Goal: Information Seeking & Learning: Learn about a topic

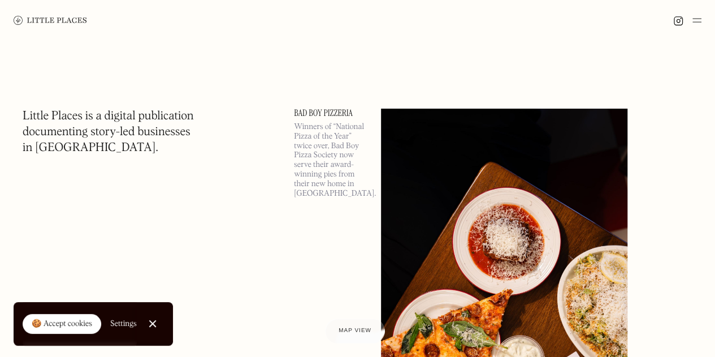
click at [331, 172] on p "Winners of “National Pizza of the Year” twice over, Bad Boy Pizza Society now s…" at bounding box center [330, 160] width 73 height 76
click at [543, 258] on img at bounding box center [504, 287] width 246 height 356
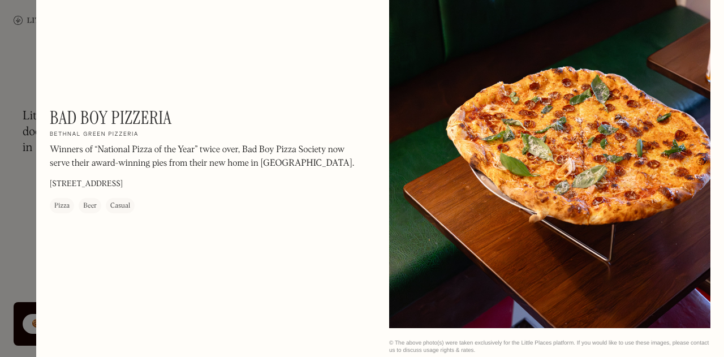
scroll to position [1318, 0]
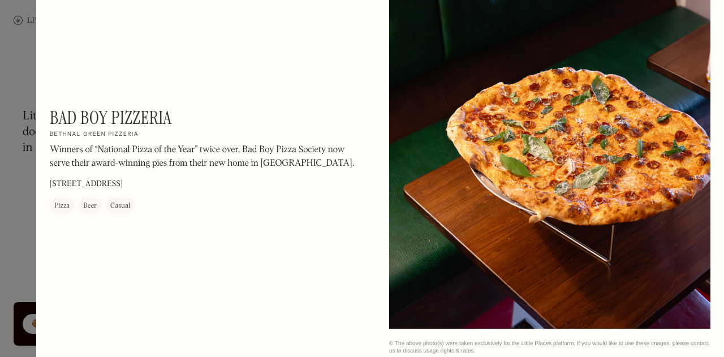
click at [178, 151] on p "Winners of “National Pizza of the Year” twice over, Bad Boy Pizza Society now s…" at bounding box center [202, 157] width 305 height 27
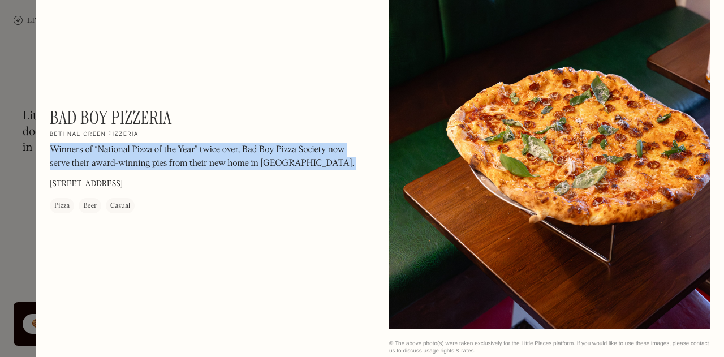
click at [178, 151] on p "Winners of “National Pizza of the Year” twice over, Bad Boy Pizza Society now s…" at bounding box center [202, 157] width 305 height 27
click at [139, 158] on p "Winners of “National Pizza of the Year” twice over, Bad Boy Pizza Society now s…" at bounding box center [202, 157] width 305 height 27
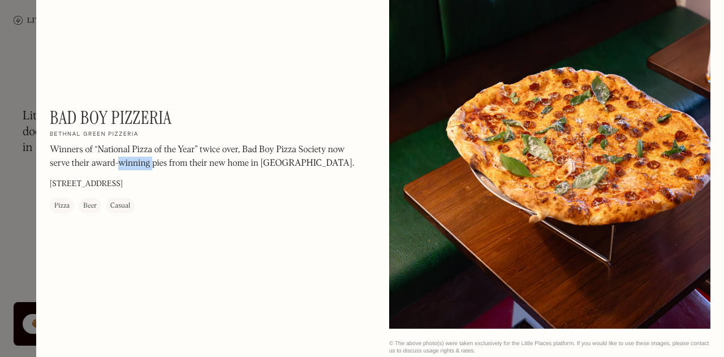
click at [139, 158] on p "Winners of “National Pizza of the Year” twice over, Bad Boy Pizza Society now s…" at bounding box center [202, 157] width 305 height 27
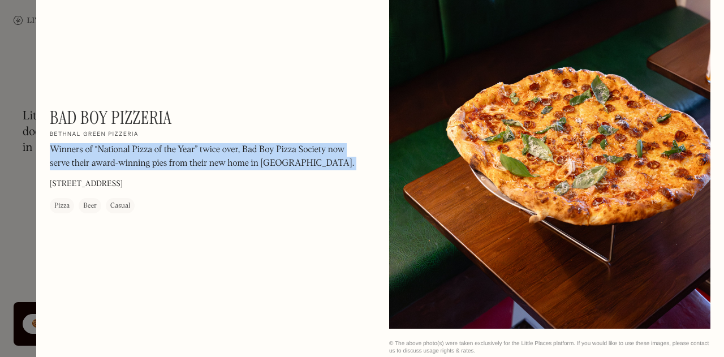
click at [139, 158] on p "Winners of “National Pizza of the Year” twice over, Bad Boy Pizza Society now s…" at bounding box center [202, 157] width 305 height 27
click at [116, 162] on p "Winners of “National Pizza of the Year” twice over, Bad Boy Pizza Society now s…" at bounding box center [202, 157] width 305 height 27
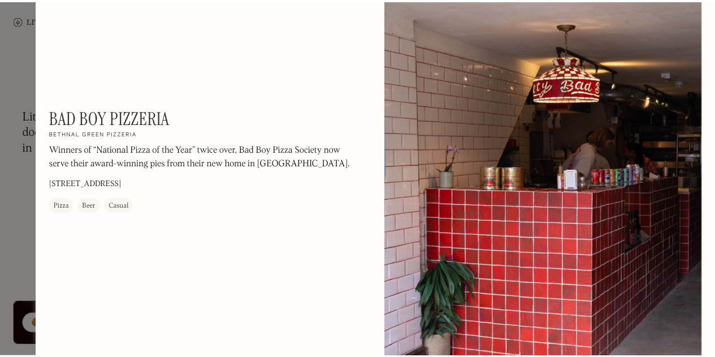
scroll to position [430, 0]
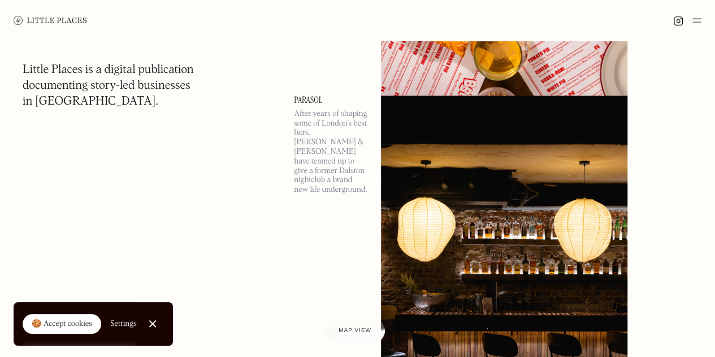
scroll to position [367, 0]
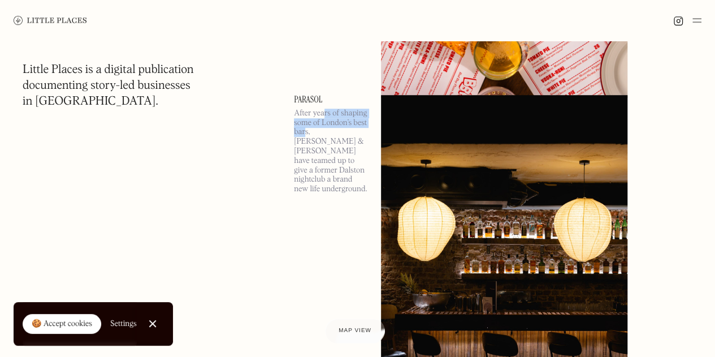
drag, startPoint x: 324, startPoint y: 106, endPoint x: 301, endPoint y: 143, distance: 43.7
click at [301, 143] on div "Parasol After years of shaping some of London’s best bars, Andy & Tom have team…" at bounding box center [330, 237] width 73 height 285
click at [301, 143] on p "After years of shaping some of London’s best bars, Andy & Tom have teamed up to…" at bounding box center [330, 151] width 73 height 85
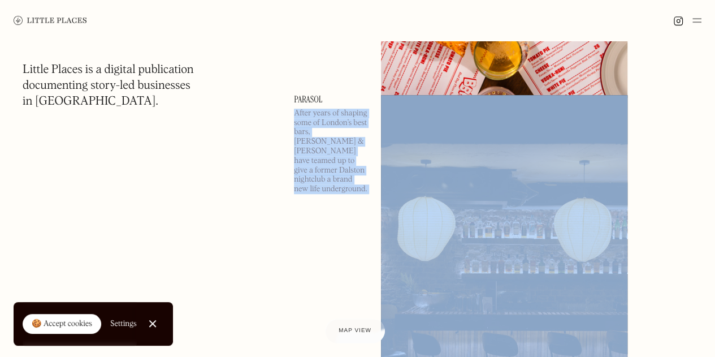
click at [301, 143] on p "After years of shaping some of London’s best bars, Andy & Tom have teamed up to…" at bounding box center [330, 151] width 73 height 85
click at [308, 152] on p "After years of shaping some of London’s best bars, Andy & Tom have teamed up to…" at bounding box center [330, 151] width 73 height 85
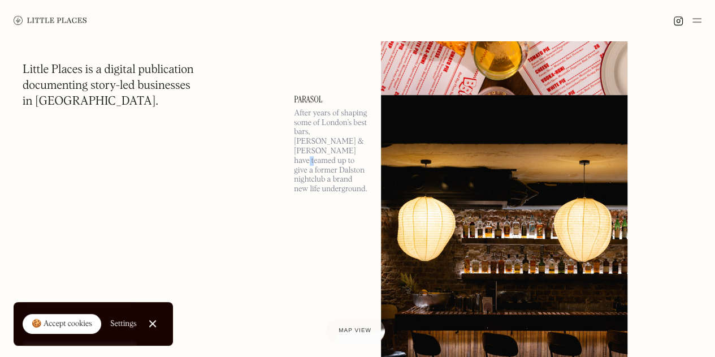
click at [308, 152] on p "After years of shaping some of London’s best bars, Andy & Tom have teamed up to…" at bounding box center [330, 151] width 73 height 85
click at [317, 143] on p "After years of shaping some of London’s best bars, Andy & Tom have teamed up to…" at bounding box center [330, 151] width 73 height 85
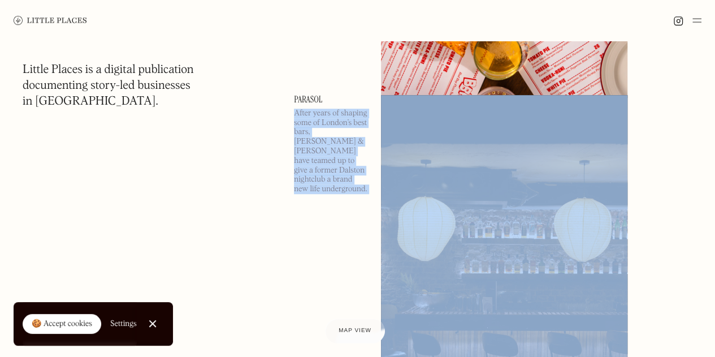
click at [317, 143] on p "After years of shaping some of London’s best bars, Andy & Tom have teamed up to…" at bounding box center [330, 151] width 73 height 85
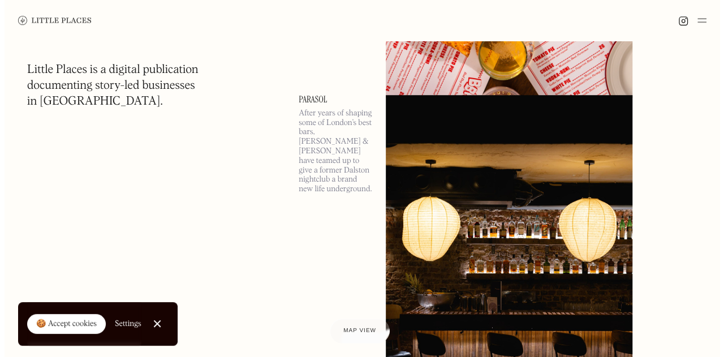
scroll to position [469, 0]
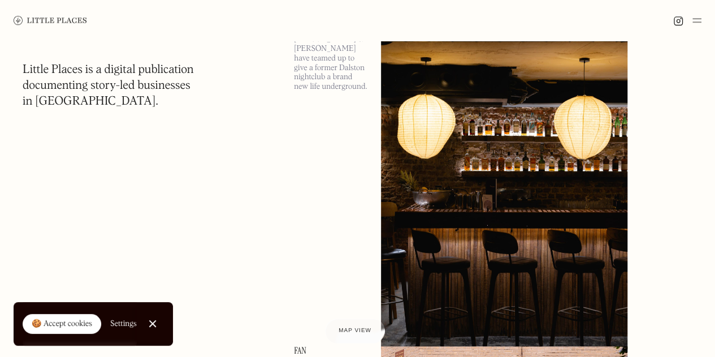
click at [470, 199] on img at bounding box center [504, 171] width 246 height 356
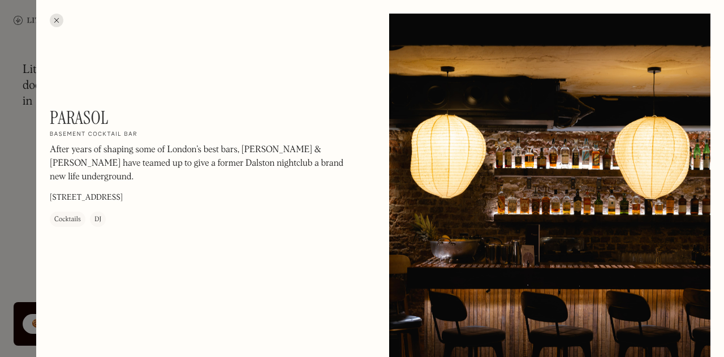
click at [165, 163] on p "After years of shaping some of London’s best bars, Andy & Tom have teamed up to…" at bounding box center [202, 164] width 305 height 41
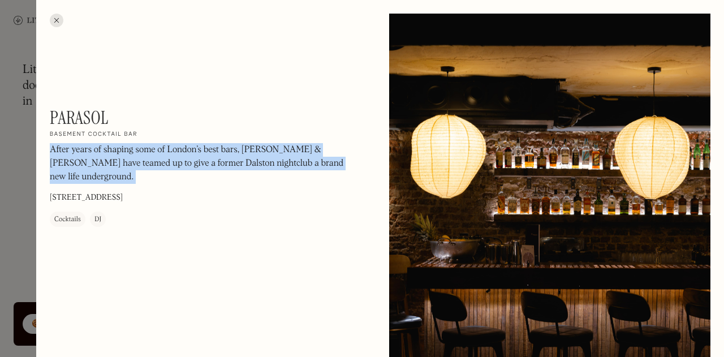
click at [165, 163] on p "After years of shaping some of London’s best bars, Andy & Tom have teamed up to…" at bounding box center [202, 164] width 305 height 41
drag, startPoint x: 165, startPoint y: 163, endPoint x: 112, endPoint y: 149, distance: 55.0
click at [112, 149] on p "After years of shaping some of London’s best bars, Andy & Tom have teamed up to…" at bounding box center [202, 164] width 305 height 41
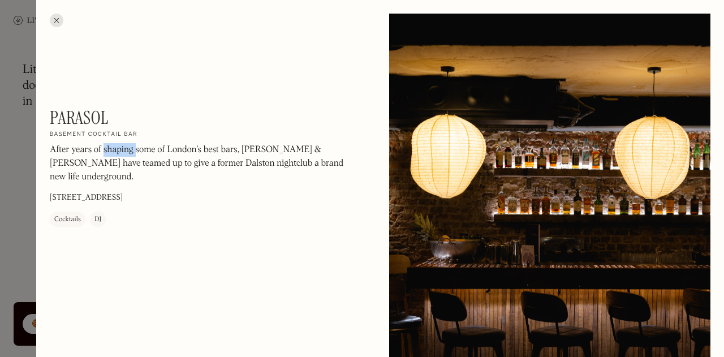
click at [112, 149] on p "After years of shaping some of London’s best bars, Andy & Tom have teamed up to…" at bounding box center [202, 164] width 305 height 41
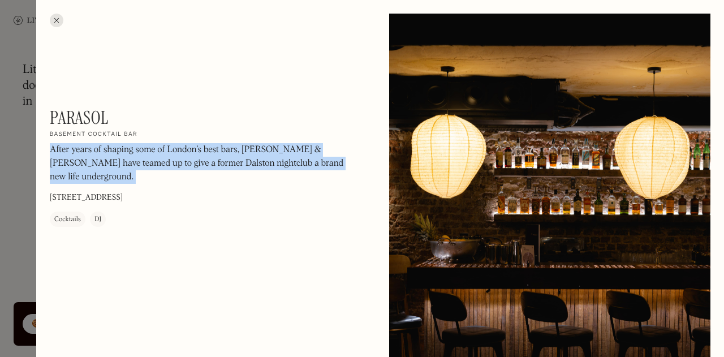
click at [112, 149] on p "After years of shaping some of London’s best bars, Andy & Tom have teamed up to…" at bounding box center [202, 164] width 305 height 41
click at [162, 150] on p "After years of shaping some of London’s best bars, Andy & Tom have teamed up to…" at bounding box center [202, 164] width 305 height 41
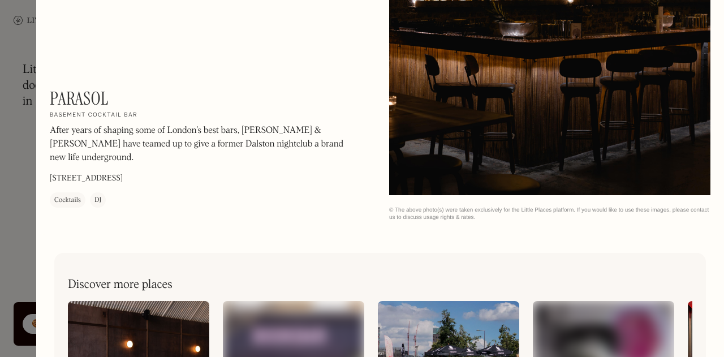
scroll to position [1592, 0]
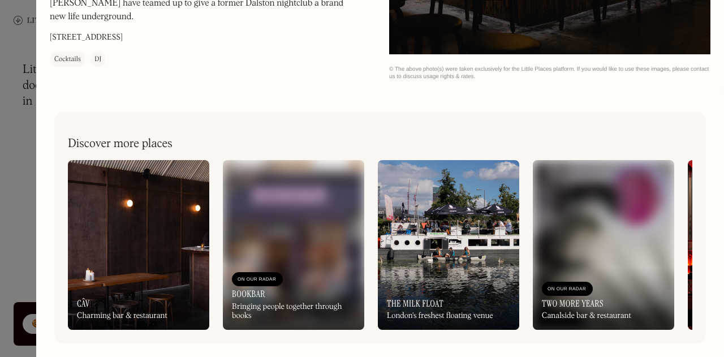
click at [447, 218] on img at bounding box center [448, 245] width 141 height 170
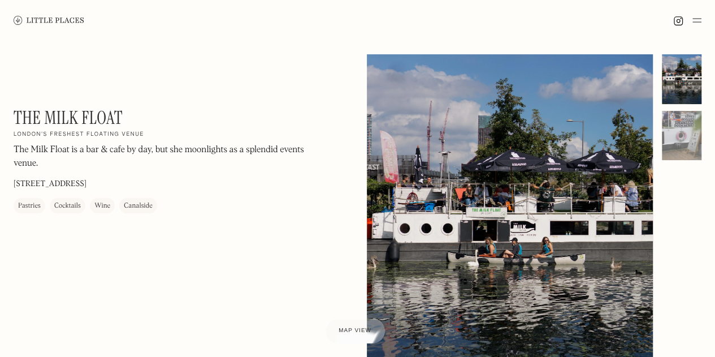
click at [259, 146] on p "The Milk Float is a bar & cafe by day, but she moonlights as a splendid events …" at bounding box center [166, 157] width 305 height 27
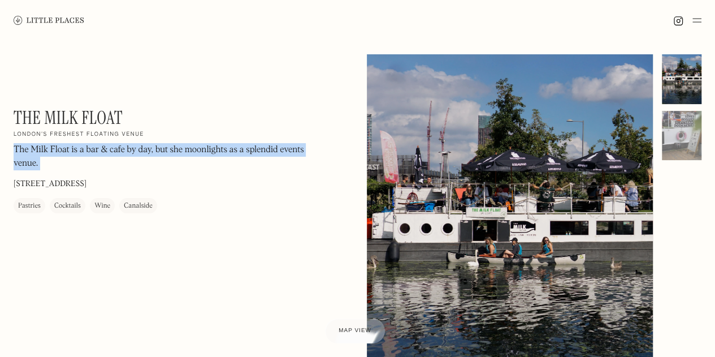
click at [259, 146] on p "The Milk Float is a bar & cafe by day, but she moonlights as a splendid events …" at bounding box center [166, 157] width 305 height 27
click at [240, 198] on div "The Milk Float On Our Radar London's freshest floating venue The Milk Float is …" at bounding box center [166, 160] width 305 height 106
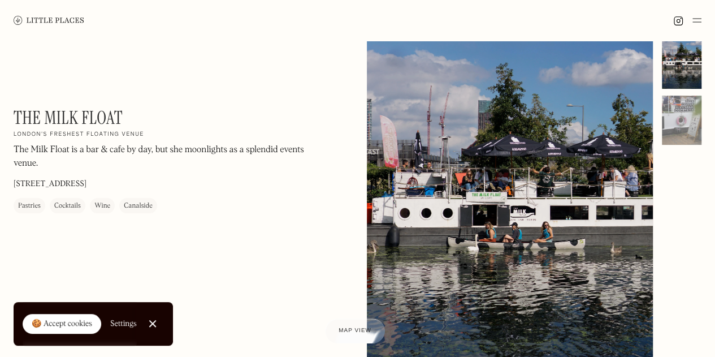
scroll to position [15, 0]
click at [525, 203] on div at bounding box center [510, 219] width 287 height 358
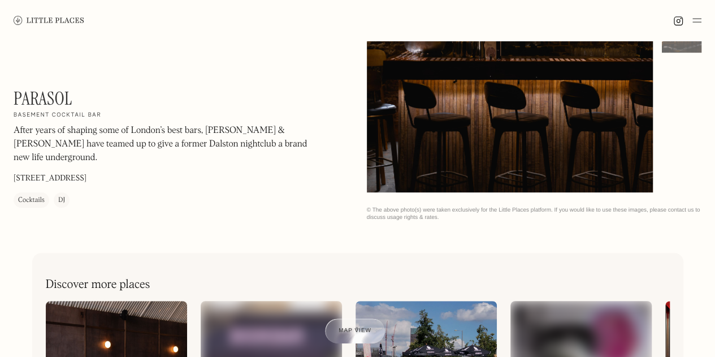
scroll to position [337, 0]
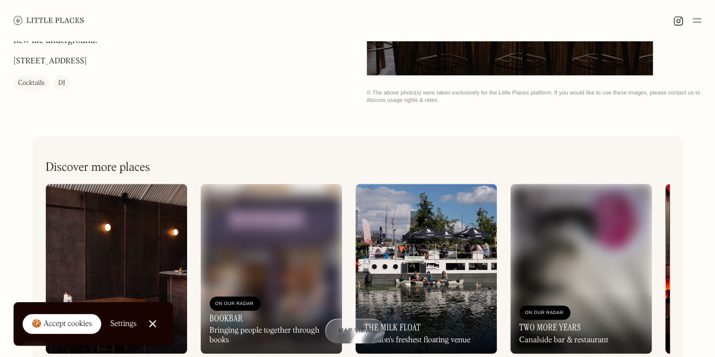
click at [101, 174] on h2 "Discover more places" at bounding box center [98, 168] width 105 height 14
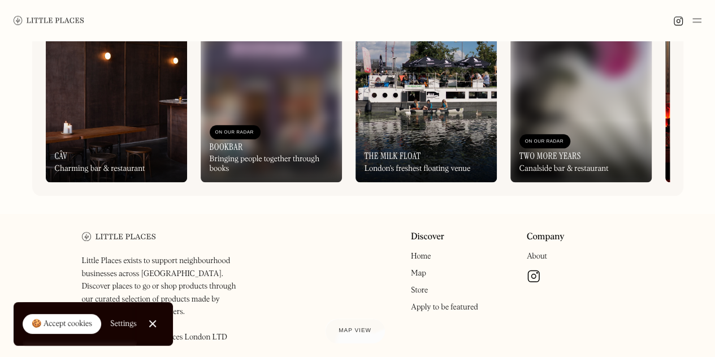
scroll to position [553, 0]
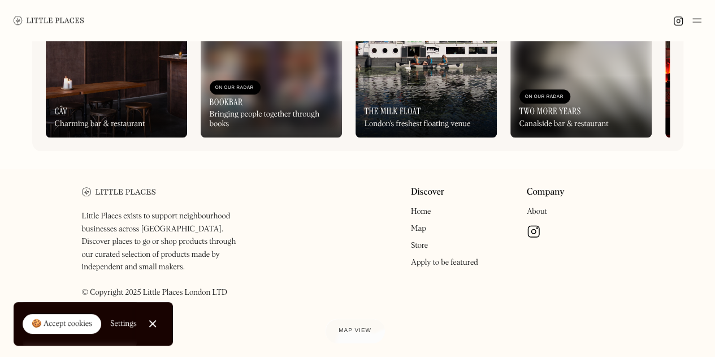
click at [161, 235] on p "Little Places exists to support neighbourhood businesses across London. Discove…" at bounding box center [165, 254] width 166 height 89
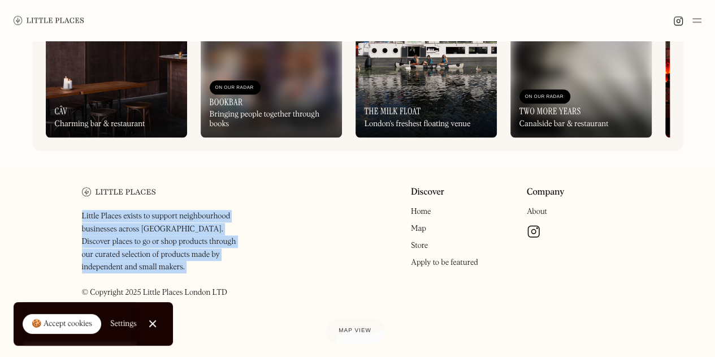
click at [161, 235] on p "Little Places exists to support neighbourhood businesses across London. Discove…" at bounding box center [165, 254] width 166 height 89
click at [140, 239] on p "Little Places exists to support neighbourhood businesses across London. Discove…" at bounding box center [165, 254] width 166 height 89
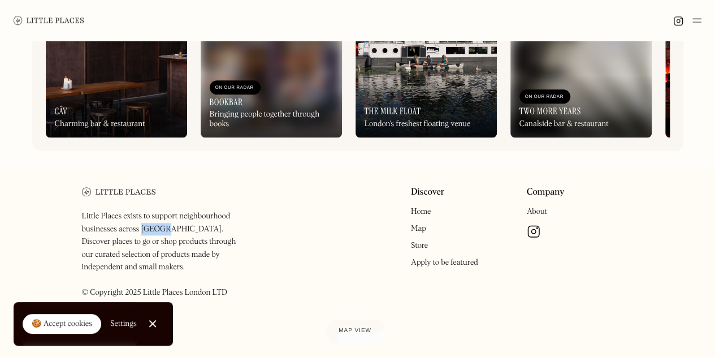
click at [140, 239] on p "Little Places exists to support neighbourhood businesses across London. Discove…" at bounding box center [165, 254] width 166 height 89
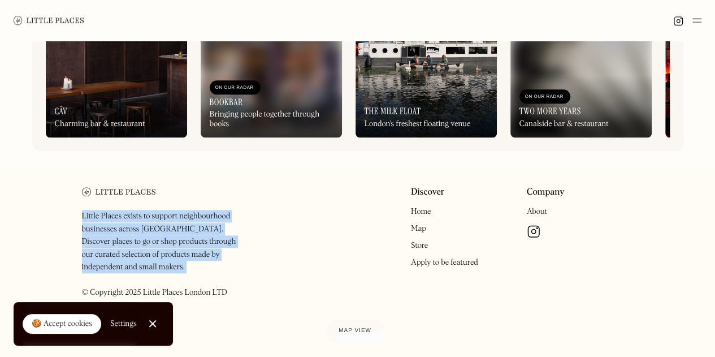
click at [140, 239] on p "Little Places exists to support neighbourhood businesses across London. Discove…" at bounding box center [165, 254] width 166 height 89
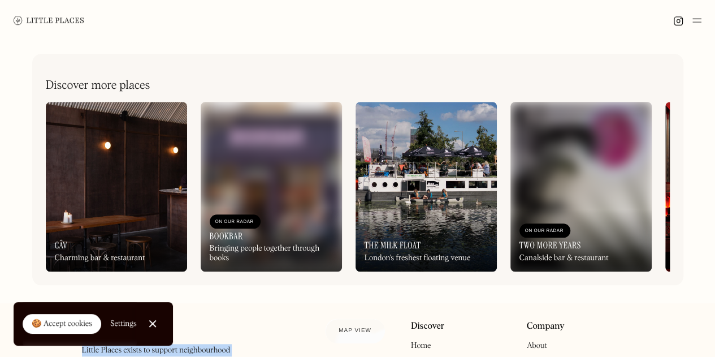
scroll to position [418, 0]
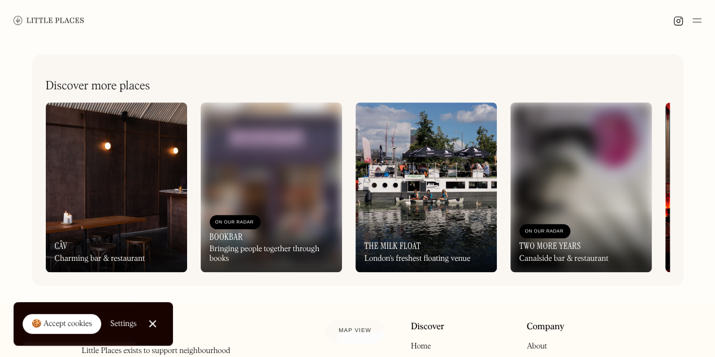
click at [75, 90] on h2 "Discover more places" at bounding box center [98, 86] width 105 height 14
click at [139, 194] on img at bounding box center [116, 187] width 141 height 170
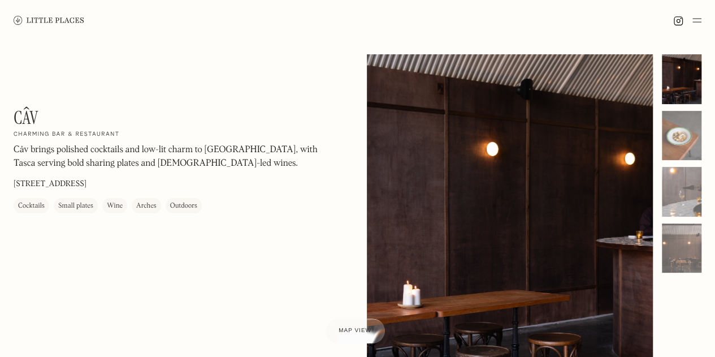
click at [110, 162] on p "Câv brings polished cocktails and low-lit charm to Paradise Row, with Tasca ser…" at bounding box center [166, 157] width 305 height 27
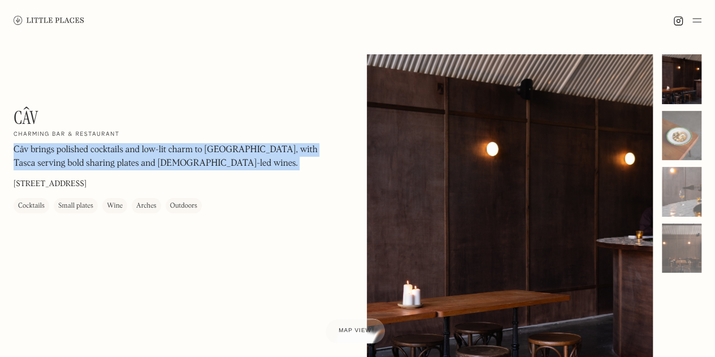
click at [110, 162] on p "Câv brings polished cocktails and low-lit charm to Paradise Row, with Tasca ser…" at bounding box center [166, 157] width 305 height 27
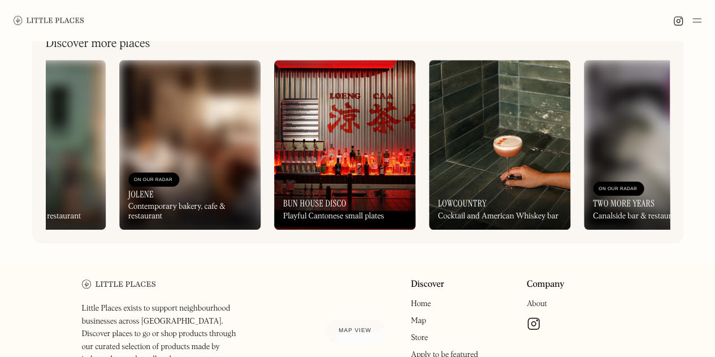
scroll to position [0, 920]
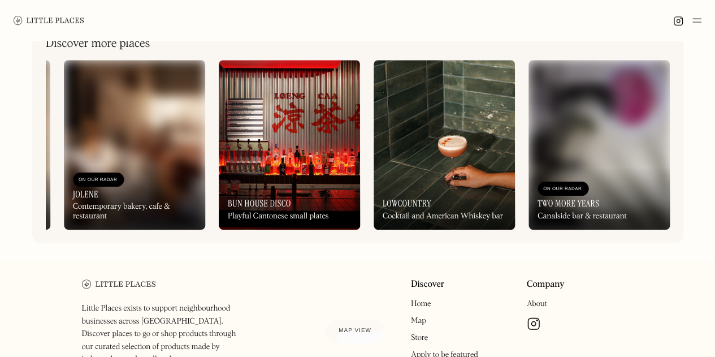
click at [52, 274] on div "Little Places exists to support neighbourhood businesses across London. Discove…" at bounding box center [357, 357] width 715 height 192
click at [139, 163] on img at bounding box center [134, 145] width 141 height 170
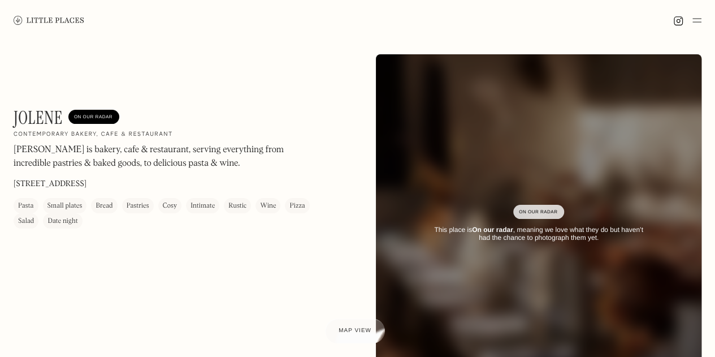
click at [124, 90] on div "[PERSON_NAME] On Our Radar Contemporary bakery, cafe & restaurant [PERSON_NAME]…" at bounding box center [357, 224] width 715 height 366
click at [527, 237] on div "This place is On our radar , meaning we love what they do but haven’t had the c…" at bounding box center [539, 234] width 222 height 16
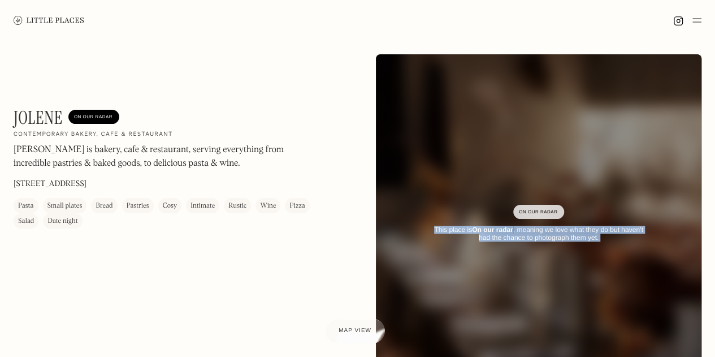
click at [527, 237] on div "This place is On our radar , meaning we love what they do but haven’t had the c…" at bounding box center [539, 234] width 222 height 16
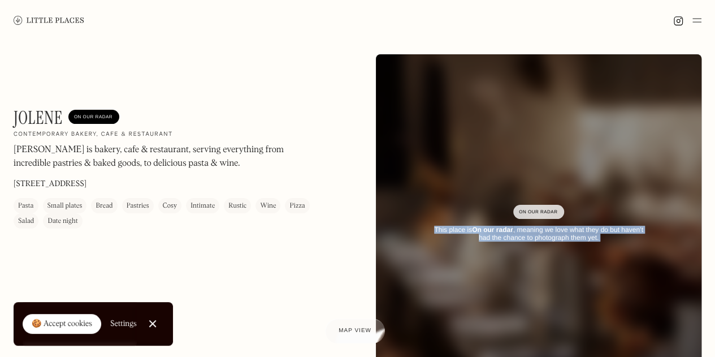
click at [501, 237] on div "This place is On our radar , meaning we love what they do but haven’t had the c…" at bounding box center [539, 234] width 222 height 16
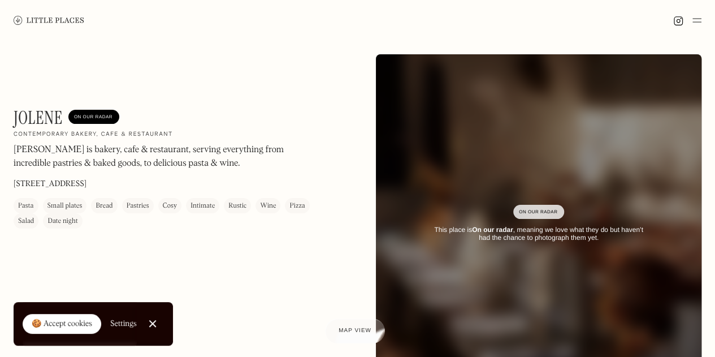
click at [547, 233] on div "This place is On our radar , meaning we love what they do but haven’t had the c…" at bounding box center [539, 234] width 222 height 16
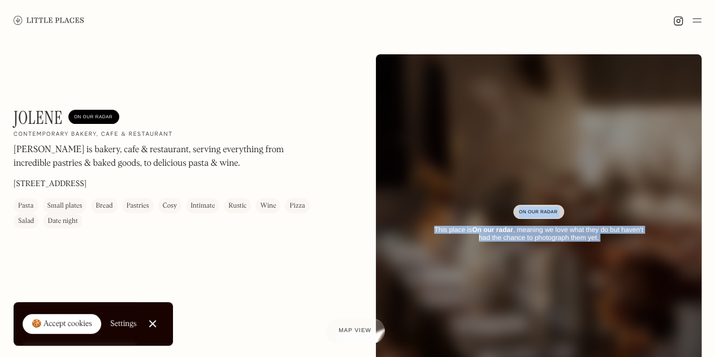
drag, startPoint x: 547, startPoint y: 233, endPoint x: 526, endPoint y: 202, distance: 37.9
click at [526, 202] on div "On Our Radar This place is On our radar , meaning we love what they do but have…" at bounding box center [539, 224] width 326 height 71
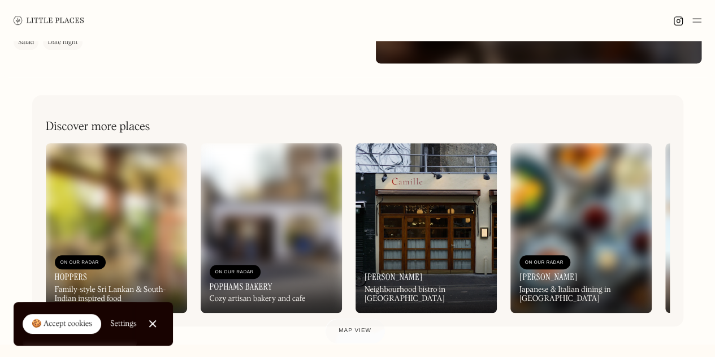
scroll to position [371, 0]
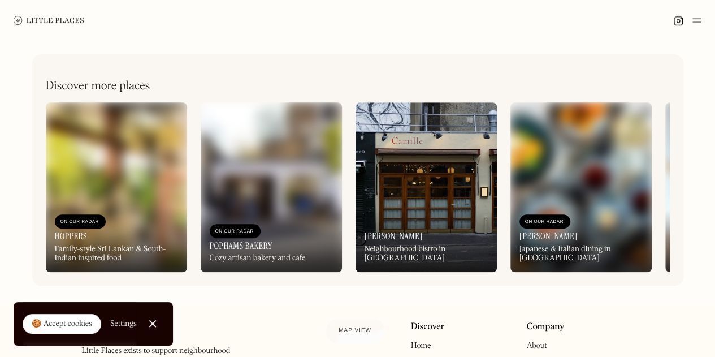
click at [32, 201] on div "Discover more places On Our Radar Hoppers Family-style Sri Lankan & South-India…" at bounding box center [357, 169] width 651 height 231
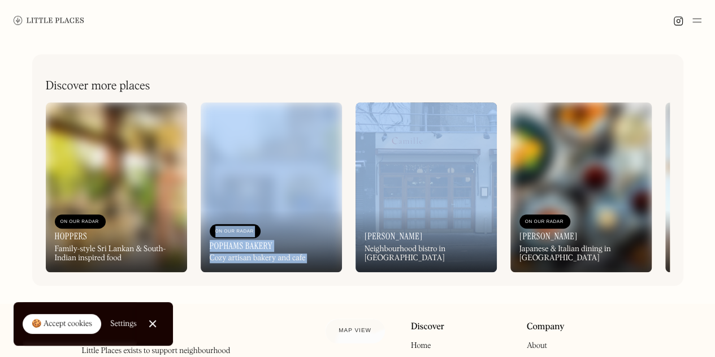
drag, startPoint x: 235, startPoint y: 281, endPoint x: 436, endPoint y: 278, distance: 200.7
click at [436, 278] on div "Discover more places On Our Radar Hoppers Family-style Sri Lankan & South-India…" at bounding box center [357, 169] width 651 height 231
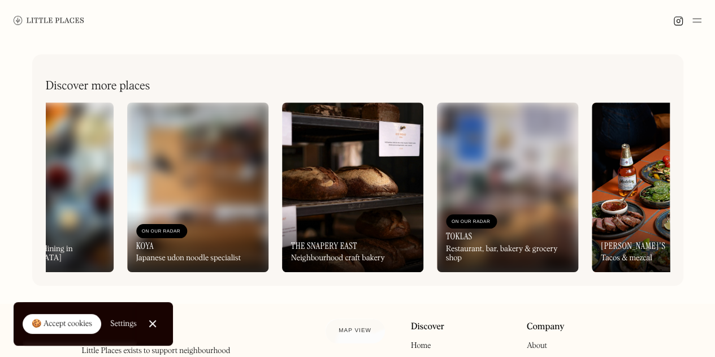
scroll to position [0, 796]
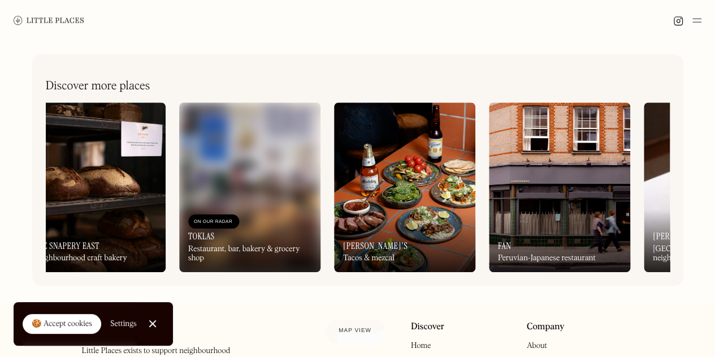
click at [416, 189] on img at bounding box center [404, 187] width 141 height 170
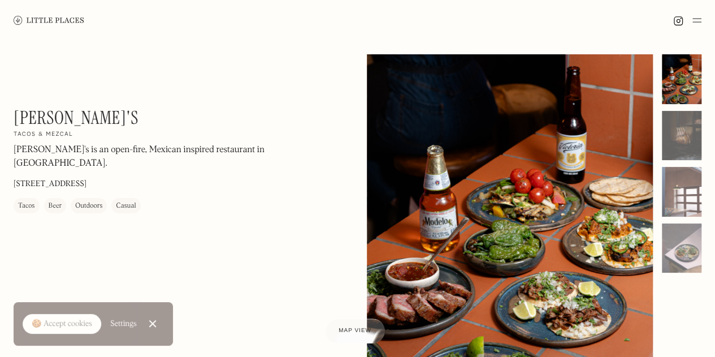
click at [187, 150] on p "[PERSON_NAME]'s is an open-fire, Mexican inspired restaurant in [GEOGRAPHIC_DAT…" at bounding box center [166, 157] width 305 height 27
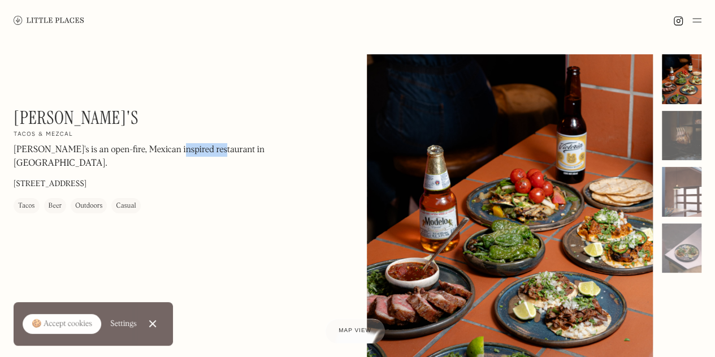
click at [187, 150] on p "[PERSON_NAME]'s is an open-fire, Mexican inspired restaurant in [GEOGRAPHIC_DAT…" at bounding box center [166, 157] width 305 height 27
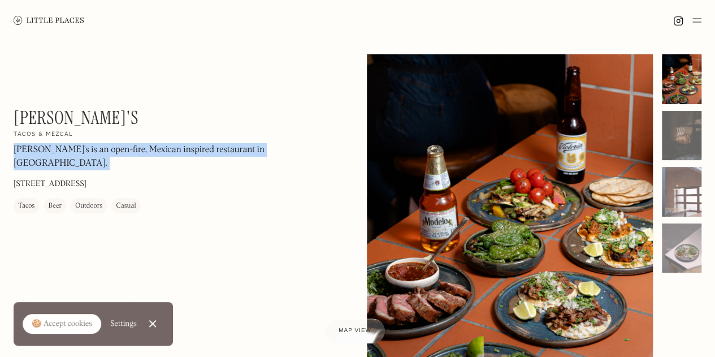
click at [187, 150] on p "[PERSON_NAME]'s is an open-fire, Mexican inspired restaurant in [GEOGRAPHIC_DAT…" at bounding box center [166, 157] width 305 height 27
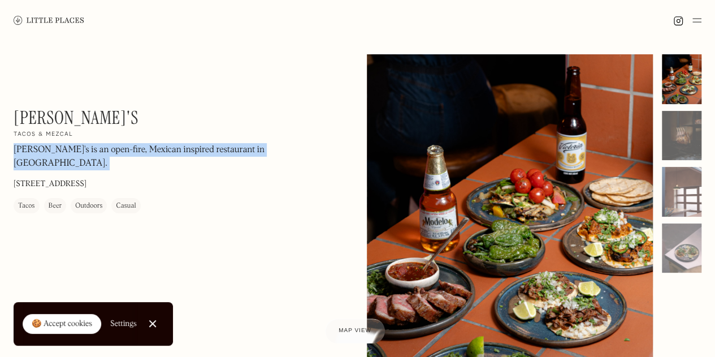
click at [187, 150] on p "[PERSON_NAME]'s is an open-fire, Mexican inspired restaurant in [GEOGRAPHIC_DAT…" at bounding box center [166, 157] width 305 height 27
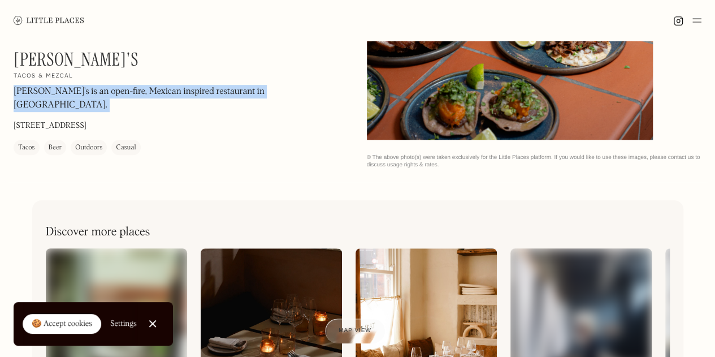
scroll to position [458, 0]
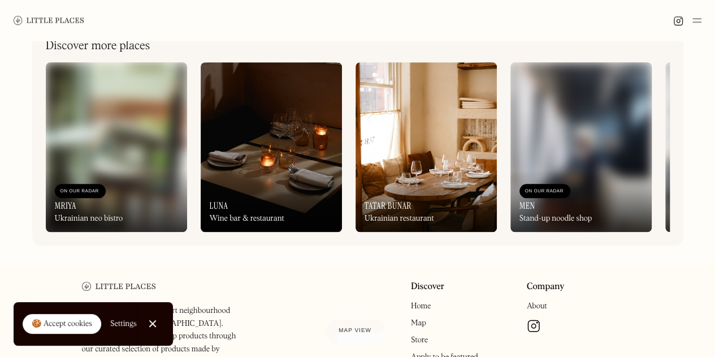
click at [617, 274] on div "Little Places exists to support neighbourhood businesses across [GEOGRAPHIC_DAT…" at bounding box center [357, 359] width 579 height 192
